Goal: Task Accomplishment & Management: Use online tool/utility

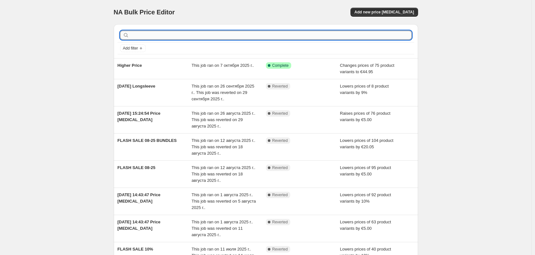
click at [180, 32] on input "text" at bounding box center [270, 35] width 281 height 9
type input "Bestseller SEP"
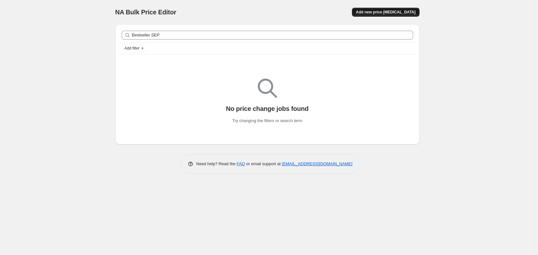
click at [377, 12] on span "Add new price change job" at bounding box center [386, 12] width 60 height 5
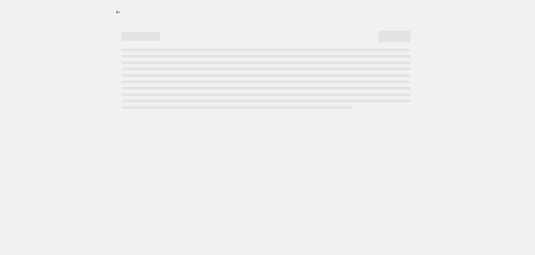
select select "percentage"
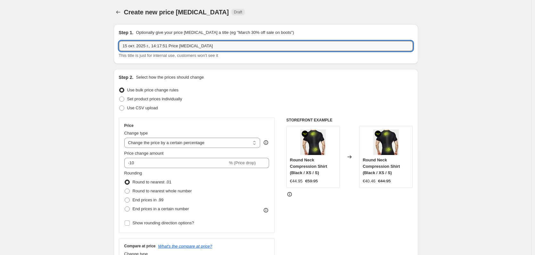
drag, startPoint x: 221, startPoint y: 48, endPoint x: 85, endPoint y: 49, distance: 135.4
type input "e"
click at [158, 45] on input "BESTSELLER" at bounding box center [266, 46] width 294 height 10
type input "BESTSELLER SEP"
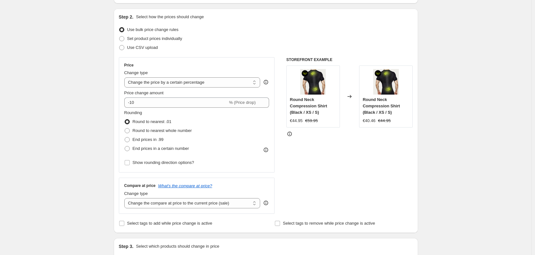
scroll to position [64, 0]
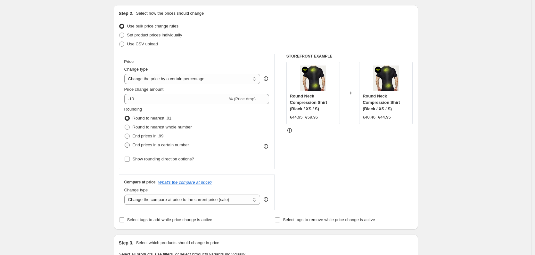
click at [128, 145] on span at bounding box center [127, 145] width 5 height 5
click at [125, 143] on input "End prices in a certain number" at bounding box center [125, 143] width 0 height 0
radio input "true"
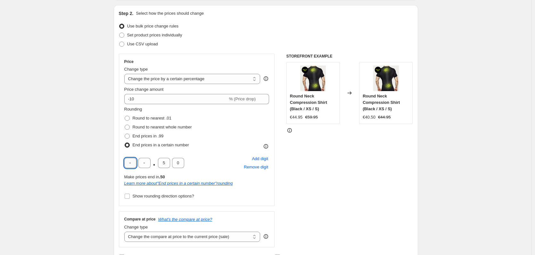
click at [130, 165] on input "text" at bounding box center [130, 163] width 12 height 10
type input "3"
type input "9"
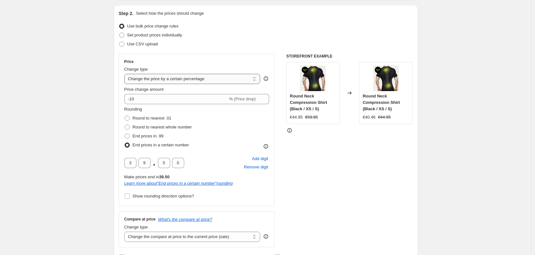
click at [165, 80] on select "Change the price to a certain amount Change the price by a certain amount Chang…" at bounding box center [192, 79] width 136 height 10
select select "margin"
type input "50"
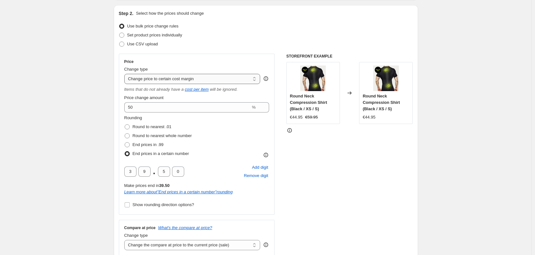
click at [176, 78] on select "Change the price to a certain amount Change the price by a certain amount Chang…" at bounding box center [192, 79] width 136 height 10
click at [172, 77] on select "Change the price to a certain amount Change the price by a certain amount Chang…" at bounding box center [192, 79] width 136 height 10
drag, startPoint x: 149, startPoint y: 173, endPoint x: 129, endPoint y: 170, distance: 19.8
click at [129, 170] on div "3 9 . 5 0" at bounding box center [154, 172] width 60 height 10
click at [134, 173] on input "3" at bounding box center [130, 172] width 12 height 10
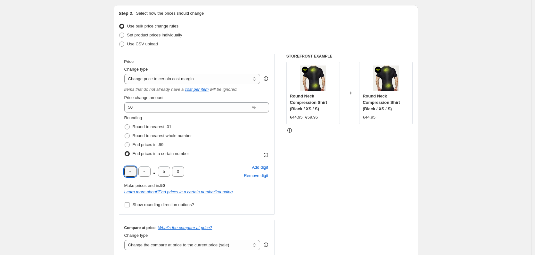
click at [160, 80] on select "Change the price to a certain amount Change the price by a certain amount Chang…" at bounding box center [192, 79] width 136 height 10
click at [126, 74] on select "Change the price to a certain amount Change the price by a certain amount Chang…" at bounding box center [192, 79] width 136 height 10
click at [173, 77] on select "Change the price to a certain amount Change the price by a certain amount Chang…" at bounding box center [192, 79] width 136 height 10
select select "to"
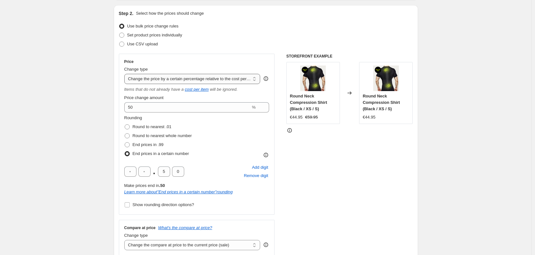
click at [126, 74] on select "Change the price to a certain amount Change the price by a certain amount Chang…" at bounding box center [192, 79] width 136 height 10
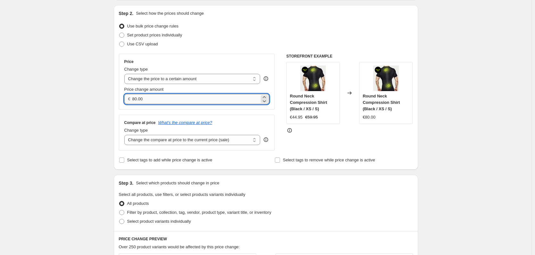
drag, startPoint x: 139, startPoint y: 101, endPoint x: 135, endPoint y: 100, distance: 4.0
click at [135, 100] on input "80.00" at bounding box center [195, 99] width 127 height 10
drag, startPoint x: 152, startPoint y: 99, endPoint x: 141, endPoint y: 98, distance: 11.3
click at [141, 98] on input "39.00" at bounding box center [195, 99] width 127 height 10
drag, startPoint x: 146, startPoint y: 101, endPoint x: 142, endPoint y: 99, distance: 4.9
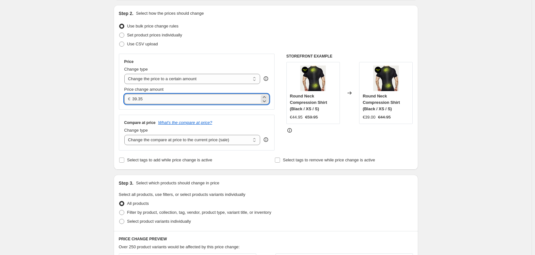
click at [142, 99] on input "39.35" at bounding box center [195, 99] width 127 height 10
type input "39.95"
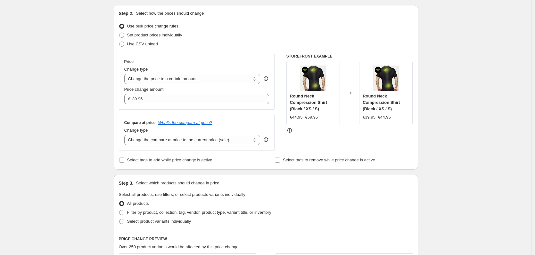
click at [28, 112] on div "Create new price change job. This page is ready Create new price change job Dra…" at bounding box center [265, 226] width 531 height 580
click at [161, 139] on select "Change the compare at price to the current price (sale) Change the compare at p…" at bounding box center [192, 140] width 136 height 10
select select "no_change"
click at [126, 135] on select "Change the compare at price to the current price (sale) Change the compare at p…" at bounding box center [192, 140] width 136 height 10
click at [73, 138] on div "Create new price change job. This page is ready Create new price change job Dra…" at bounding box center [265, 226] width 531 height 580
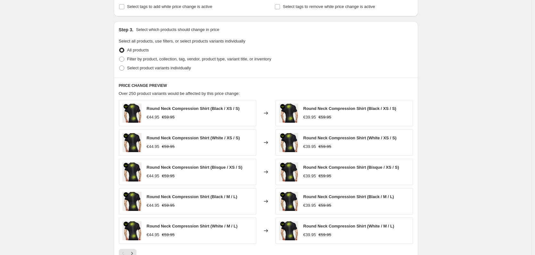
scroll to position [224, 0]
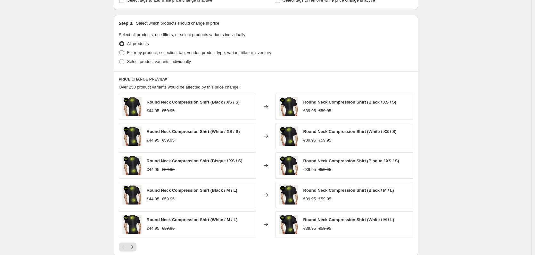
click at [123, 52] on span at bounding box center [121, 52] width 5 height 5
click at [119, 51] on input "Filter by product, collection, tag, vendor, product type, variant title, or inv…" at bounding box center [119, 50] width 0 height 0
radio input "true"
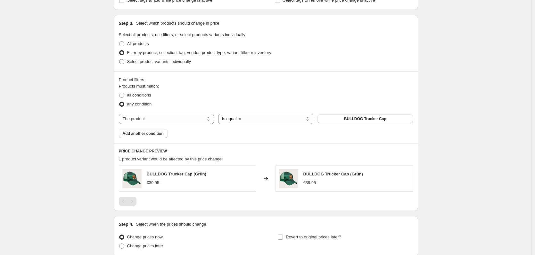
click at [149, 61] on span "Select product variants individually" at bounding box center [159, 61] width 64 height 5
click at [119, 60] on input "Select product variants individually" at bounding box center [119, 59] width 0 height 0
radio input "true"
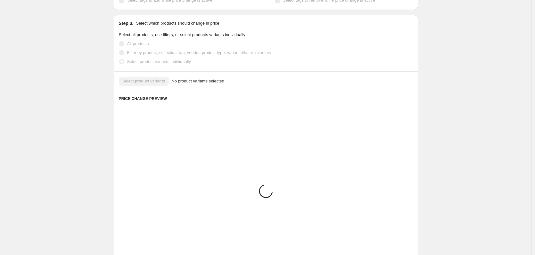
scroll to position [183, 0]
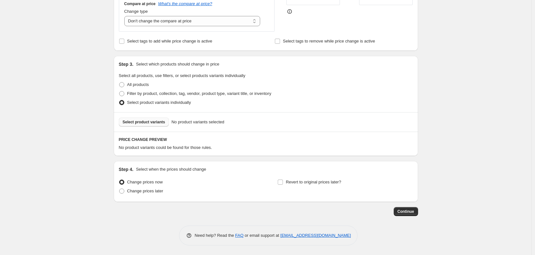
click at [141, 121] on span "Select product variants" at bounding box center [144, 122] width 43 height 5
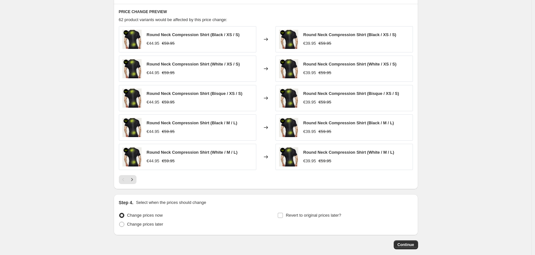
scroll to position [343, 0]
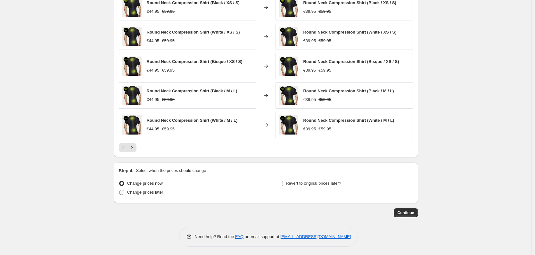
click at [147, 194] on span "Change prices later" at bounding box center [145, 192] width 36 height 5
click at [119, 190] on input "Change prices later" at bounding box center [119, 190] width 0 height 0
radio input "true"
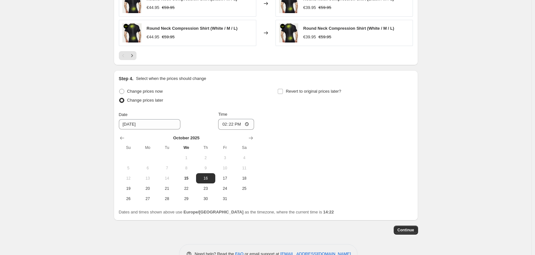
scroll to position [439, 0]
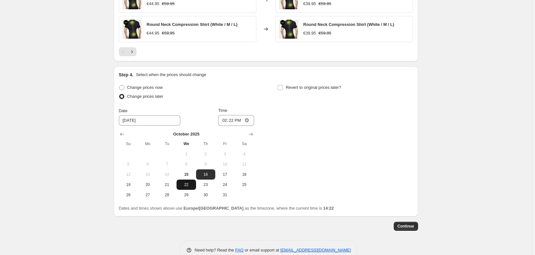
click at [186, 187] on span "22" at bounding box center [186, 184] width 14 height 5
type input "10/22/2025"
click at [234, 119] on input "14:22" at bounding box center [236, 120] width 36 height 11
type input "00:00"
click at [324, 149] on div "Change prices now Change prices later Date 10/22/2025 Time 00:00 October 2025 S…" at bounding box center [266, 141] width 294 height 117
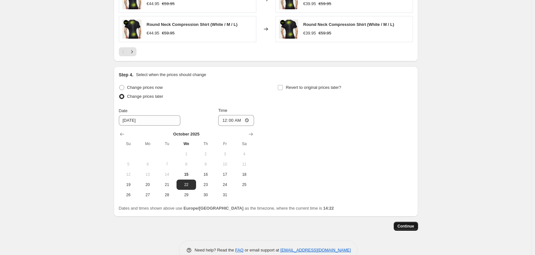
click at [407, 228] on span "Continue" at bounding box center [405, 226] width 17 height 5
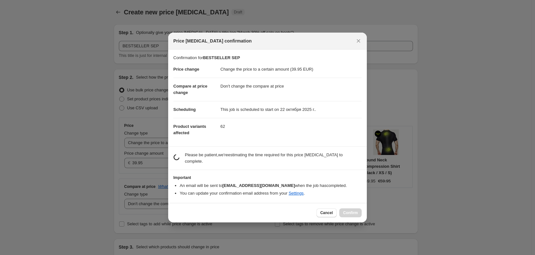
scroll to position [0, 0]
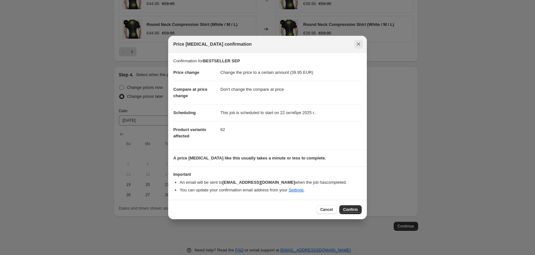
click at [360, 44] on icon "Close" at bounding box center [358, 44] width 6 height 6
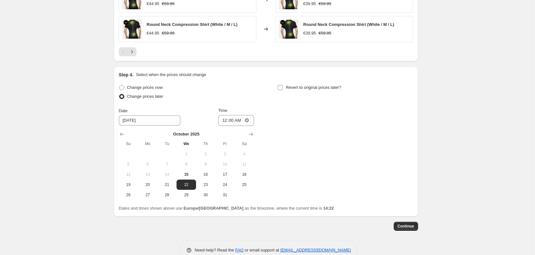
click at [312, 90] on span "Revert to original prices later?" at bounding box center [313, 88] width 55 height 6
click at [283, 90] on input "Revert to original prices later?" at bounding box center [280, 87] width 5 height 5
checkbox input "true"
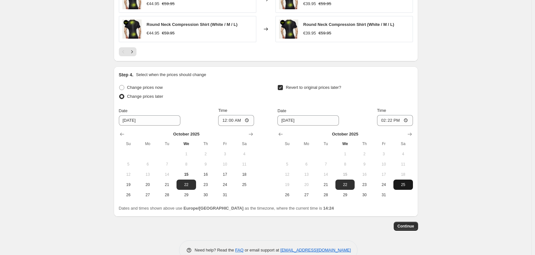
click at [403, 188] on button "25" at bounding box center [402, 185] width 19 height 10
click at [391, 123] on input "14:22" at bounding box center [395, 120] width 36 height 11
click at [389, 180] on button "24" at bounding box center [383, 185] width 19 height 10
type input "10/24/2025"
click at [389, 120] on input "14:22" at bounding box center [395, 120] width 36 height 11
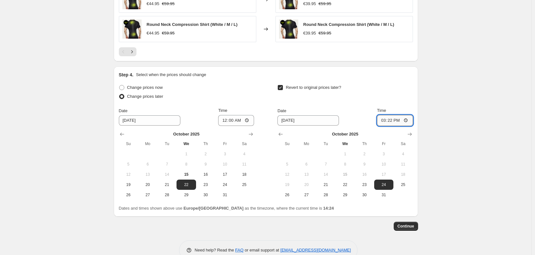
type input "15:00"
click at [404, 228] on span "Continue" at bounding box center [405, 226] width 17 height 5
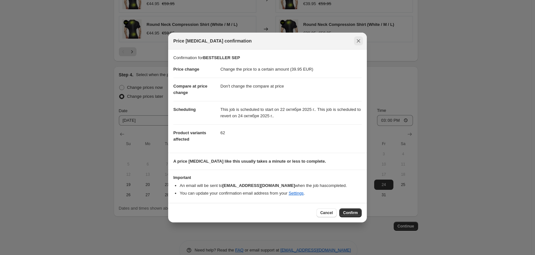
click at [360, 41] on icon "Close" at bounding box center [358, 41] width 6 height 6
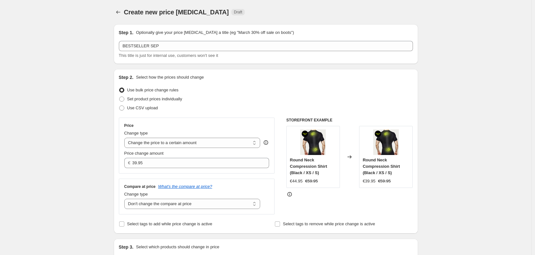
scroll to position [439, 0]
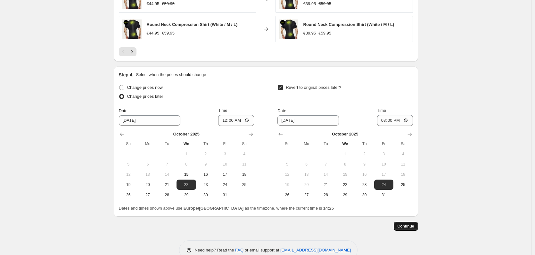
click at [401, 225] on span "Continue" at bounding box center [405, 226] width 17 height 5
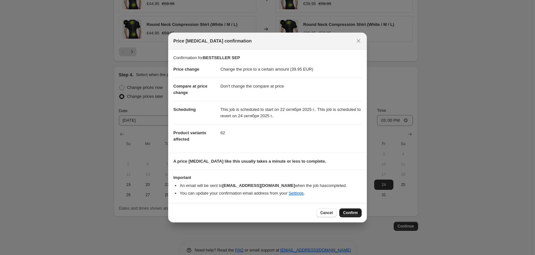
click at [351, 212] on span "Confirm" at bounding box center [350, 213] width 15 height 5
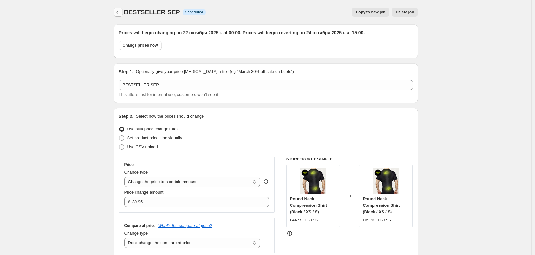
click at [118, 10] on icon "Price change jobs" at bounding box center [118, 12] width 6 height 6
